Goal: Check status: Check status

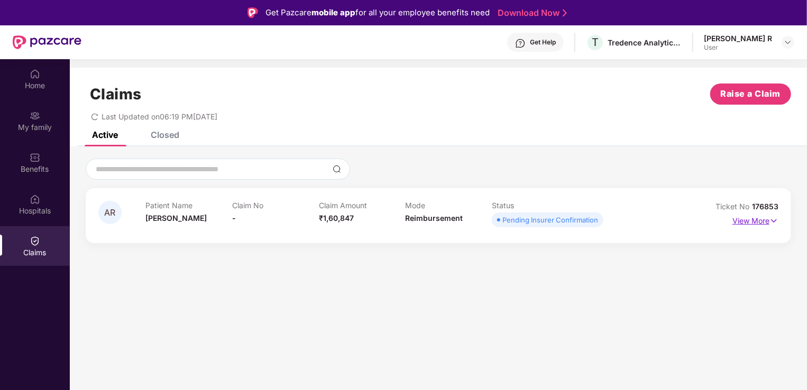
click at [747, 219] on p "View More" at bounding box center [755, 219] width 46 height 14
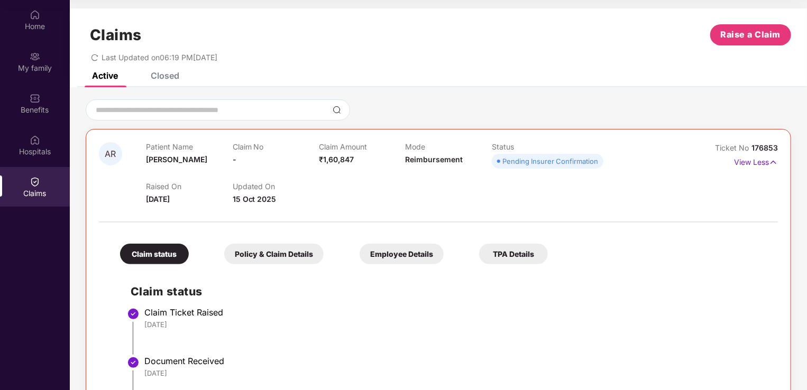
click at [167, 73] on div "Closed" at bounding box center [165, 75] width 29 height 11
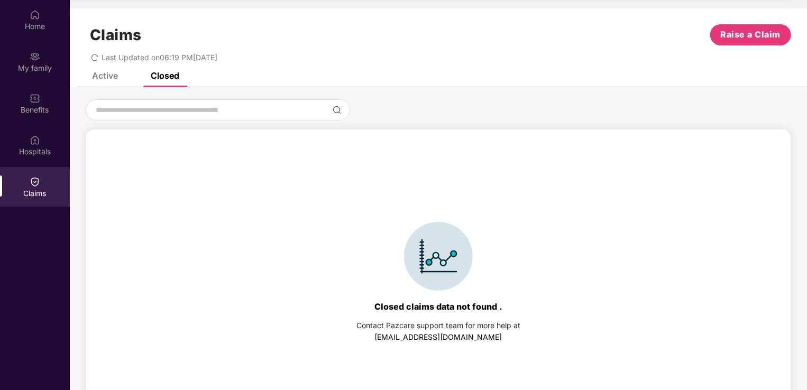
click at [103, 73] on div "Active" at bounding box center [105, 75] width 26 height 11
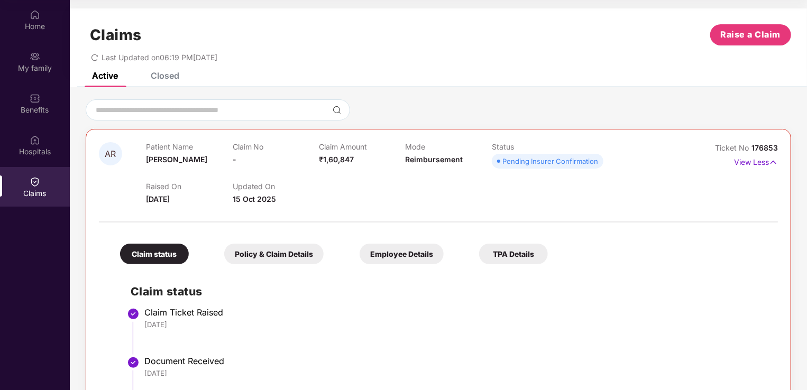
click at [157, 77] on div "Closed" at bounding box center [165, 75] width 29 height 11
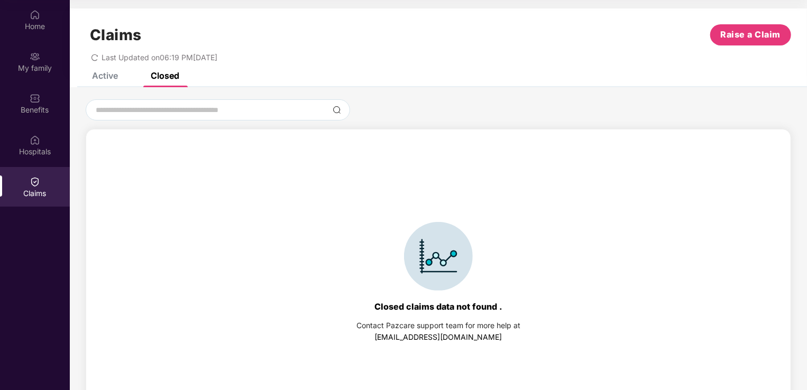
click at [118, 72] on div "Active Closed" at bounding box center [127, 75] width 103 height 23
click at [121, 71] on div "Claims Raise a Claim Last Updated on 06:19 PM[DATE]" at bounding box center [438, 40] width 737 height 64
click at [108, 72] on div "Active" at bounding box center [105, 75] width 26 height 11
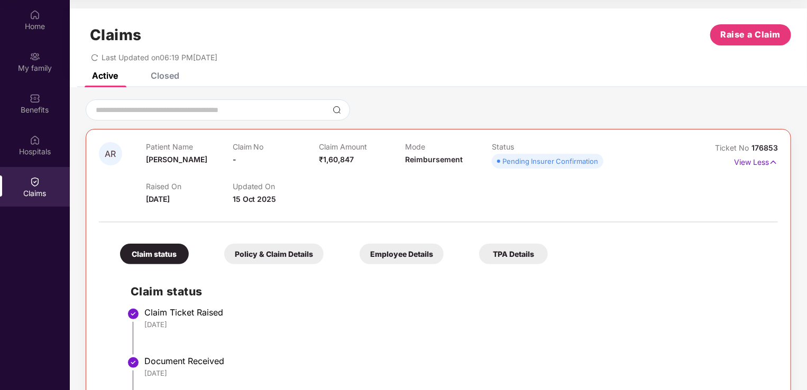
click at [387, 339] on li "Claim Ticket Raised [DATE]" at bounding box center [449, 335] width 636 height 49
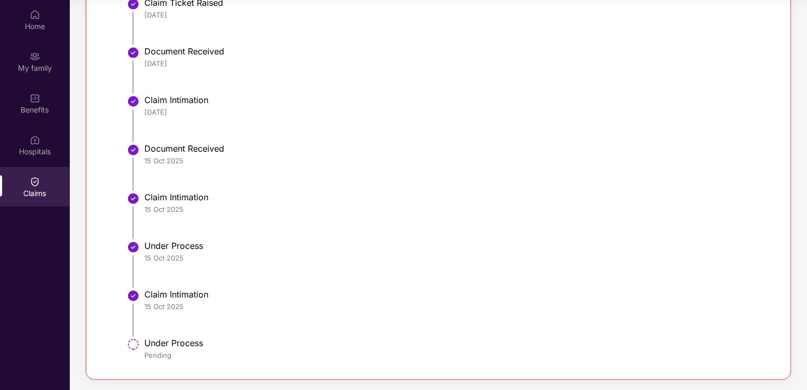
scroll to position [151, 0]
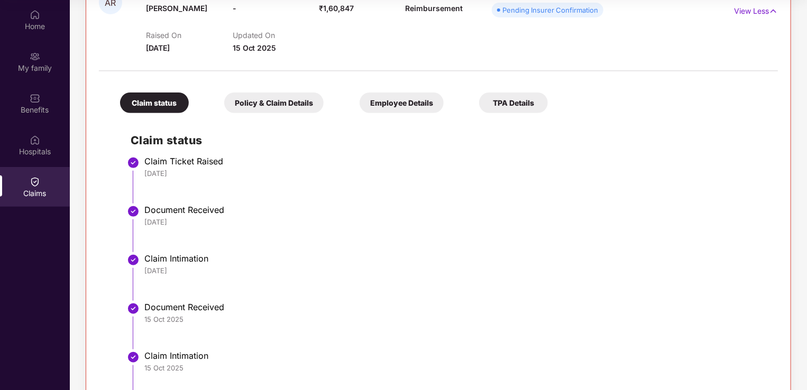
click at [239, 107] on div "Policy & Claim Details" at bounding box center [273, 102] width 99 height 21
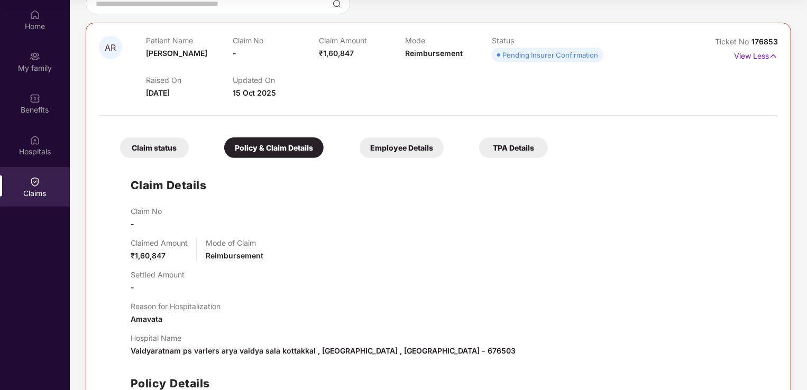
scroll to position [49, 0]
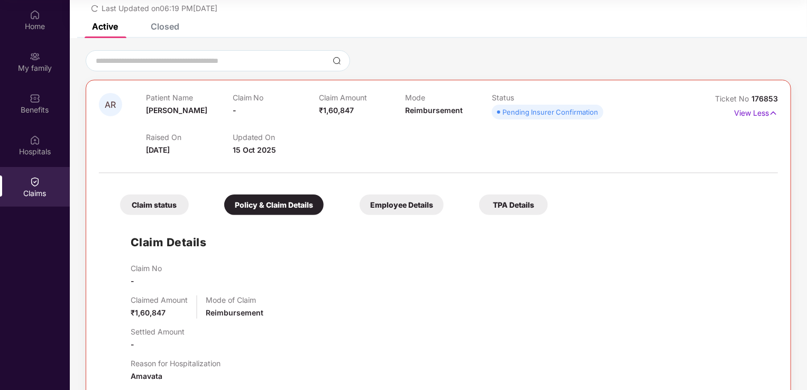
click at [390, 213] on div "Employee Details" at bounding box center [401, 204] width 84 height 21
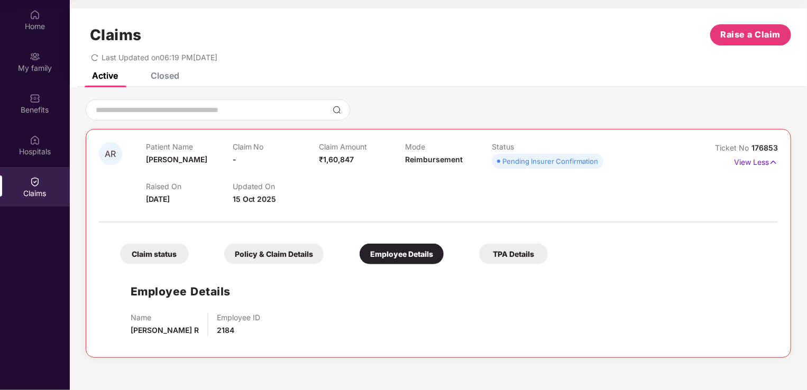
scroll to position [0, 0]
click at [501, 247] on div "TPA Details" at bounding box center [513, 254] width 69 height 21
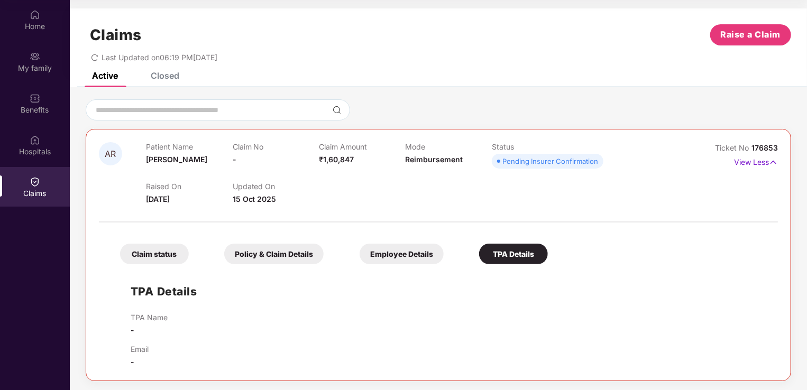
scroll to position [1, 0]
click at [154, 248] on div "Claim status" at bounding box center [154, 253] width 69 height 21
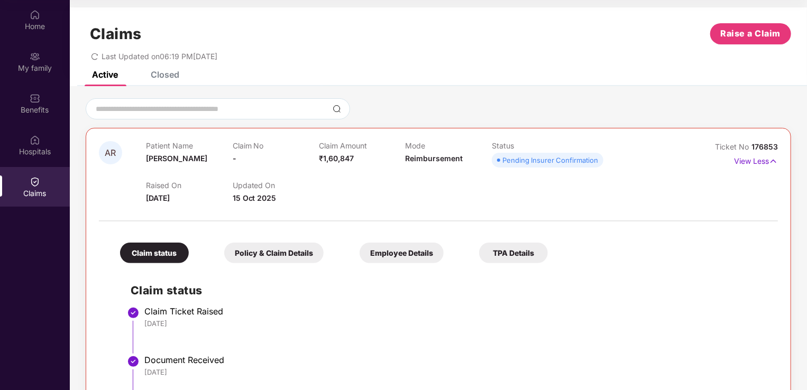
scroll to position [0, 0]
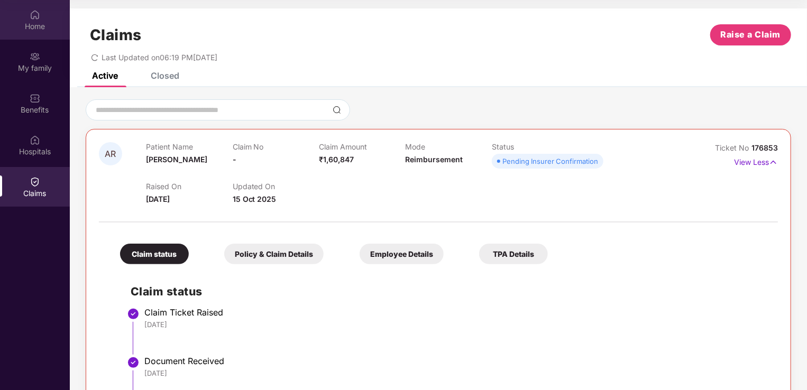
click at [41, 37] on div "Home" at bounding box center [35, 20] width 70 height 40
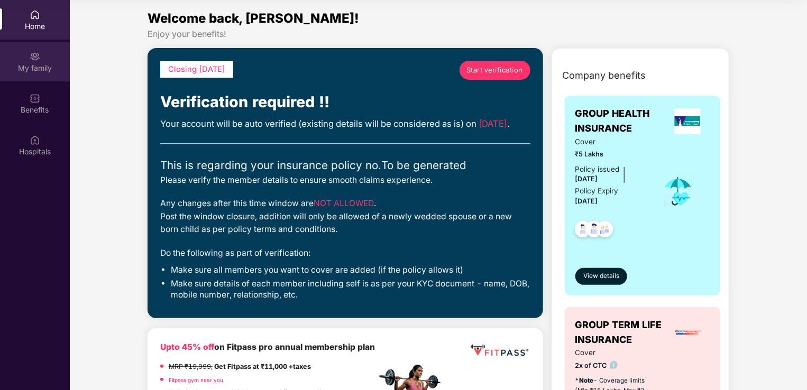
click at [44, 66] on div "My family" at bounding box center [35, 68] width 70 height 11
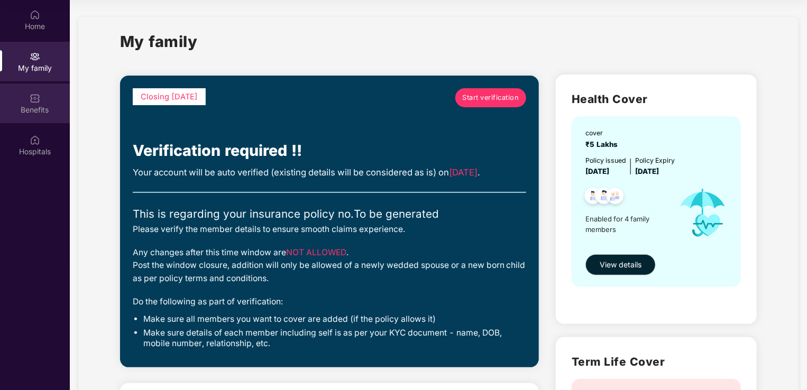
click at [36, 105] on div "Benefits" at bounding box center [35, 110] width 70 height 11
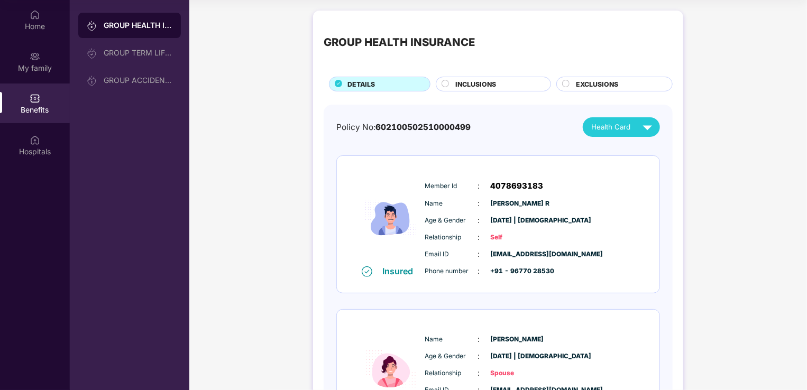
click at [469, 88] on span "INCLUSIONS" at bounding box center [476, 84] width 41 height 10
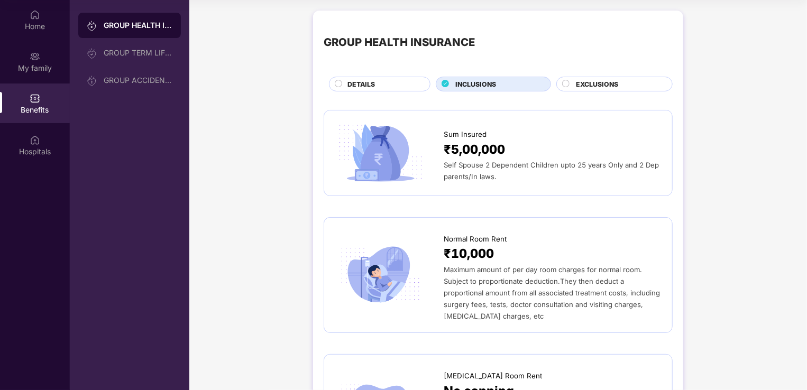
click at [383, 87] on div "DETAILS" at bounding box center [383, 85] width 82 height 12
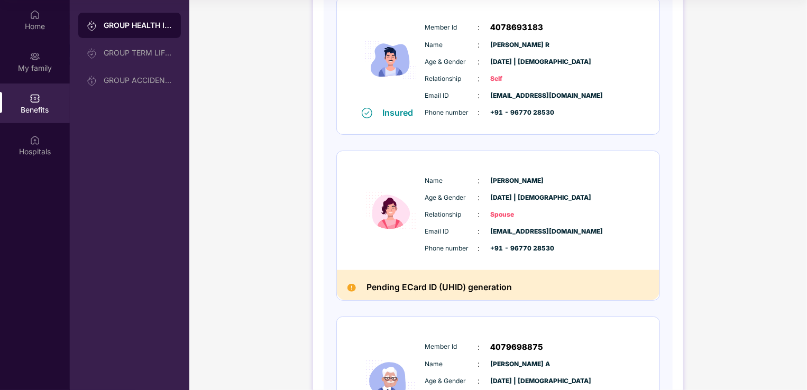
scroll to position [176, 0]
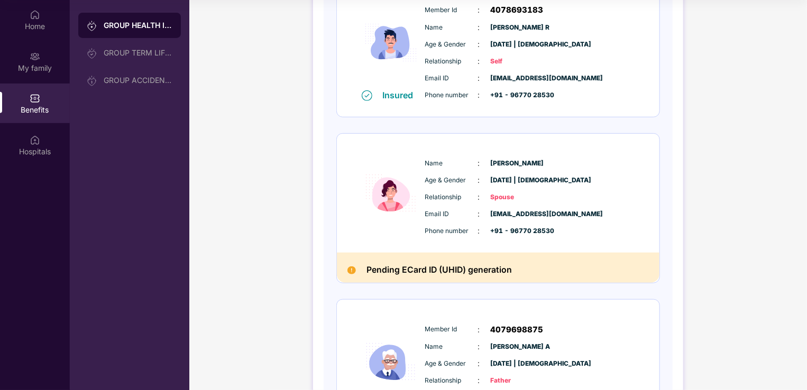
click at [350, 272] on img at bounding box center [351, 270] width 8 height 8
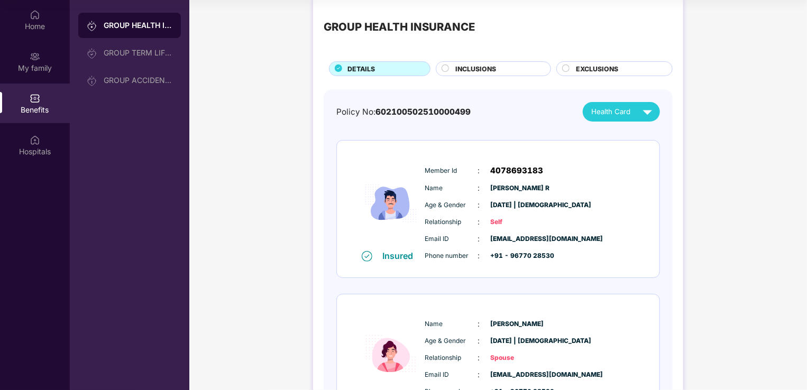
scroll to position [0, 0]
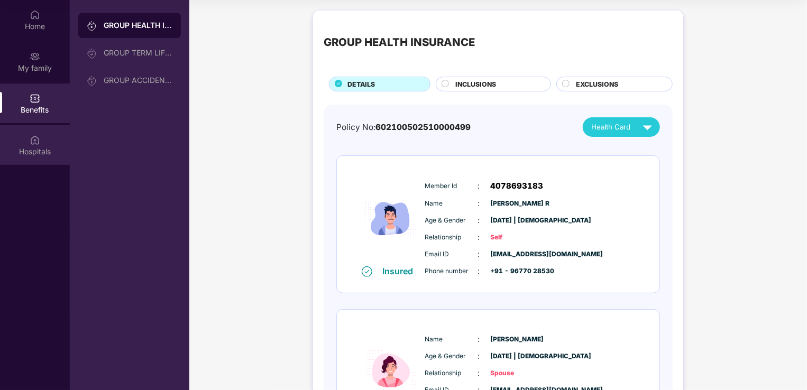
click at [34, 150] on div "Hospitals" at bounding box center [35, 151] width 70 height 11
